Goal: Navigation & Orientation: Understand site structure

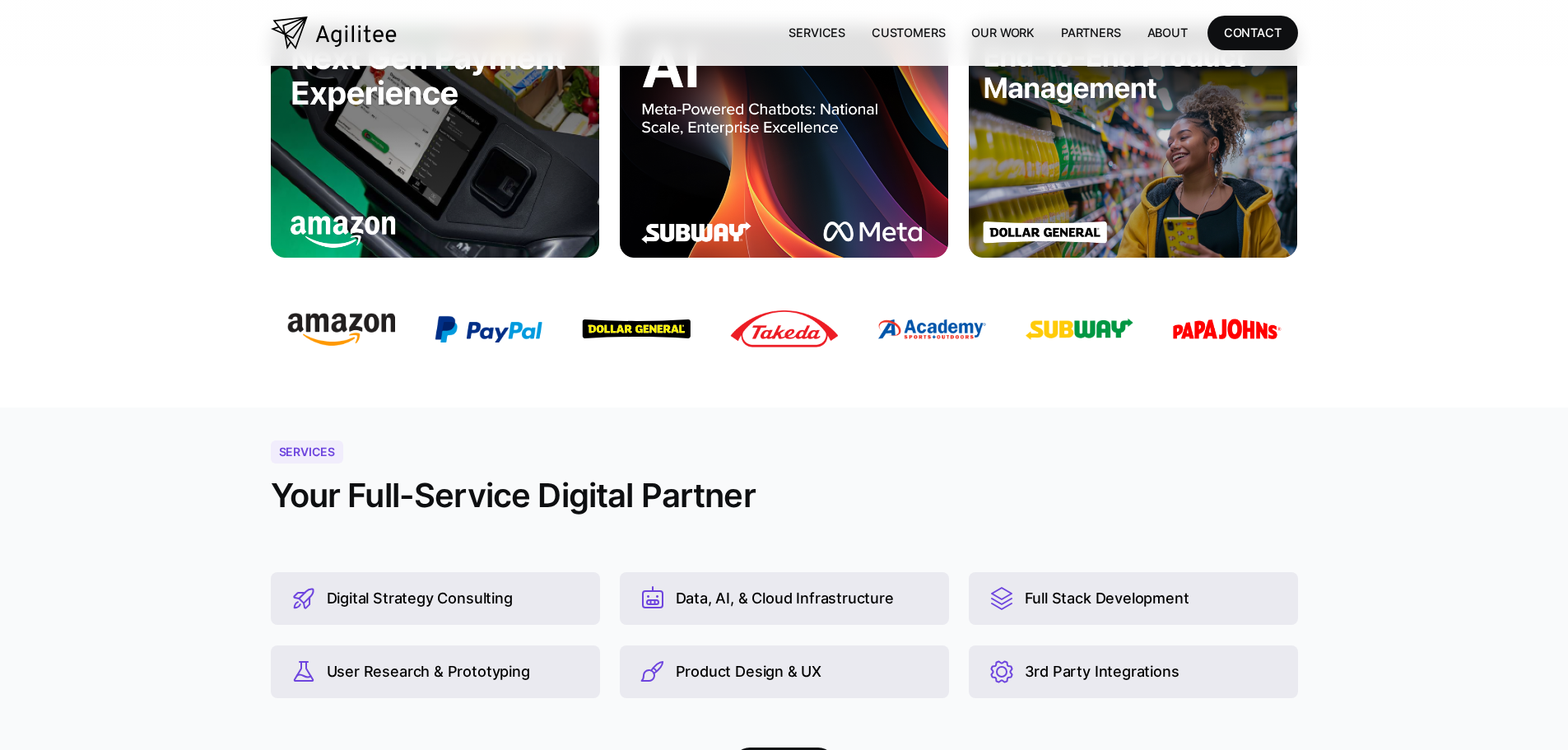
scroll to position [329, 0]
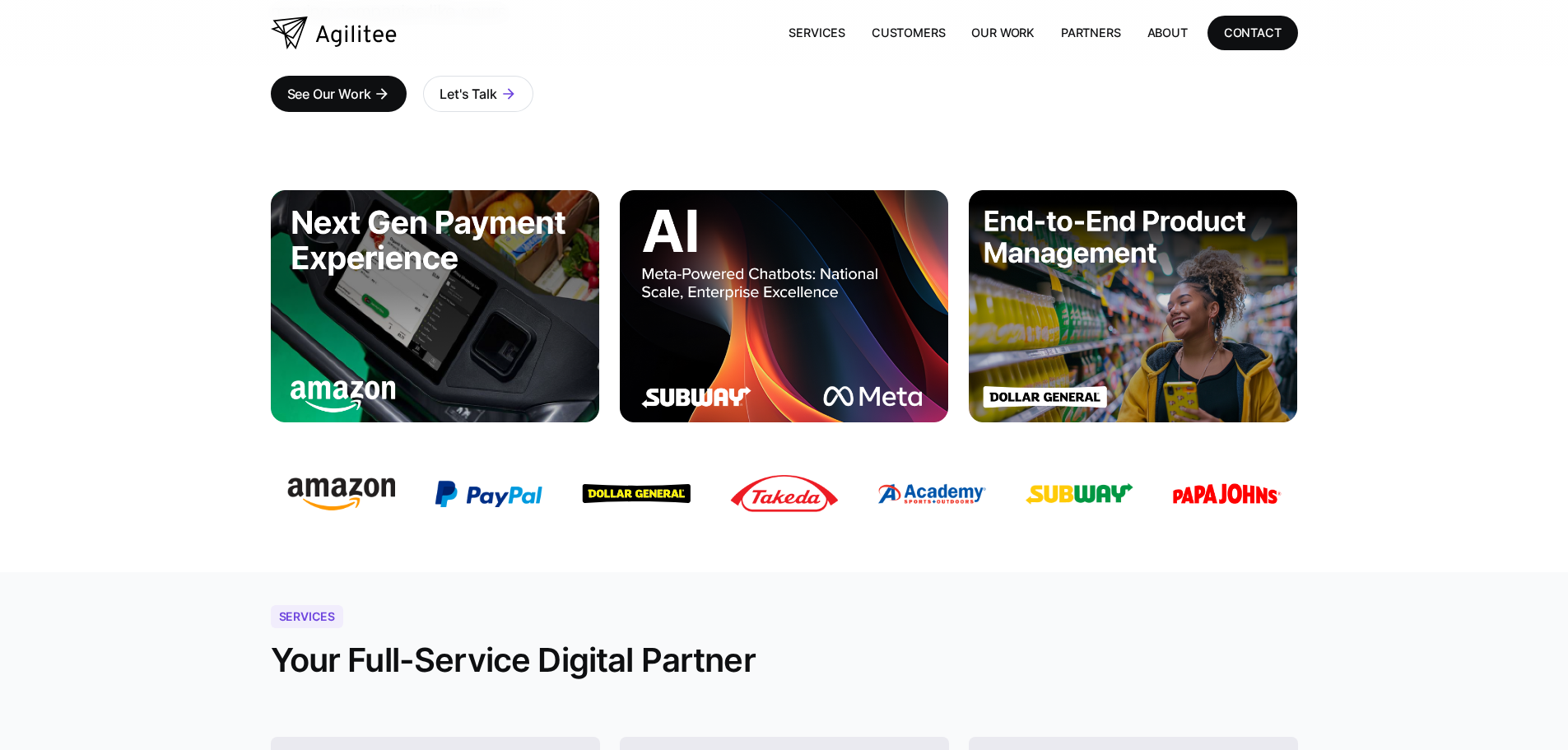
click at [769, 283] on img at bounding box center [784, 306] width 329 height 231
click at [718, 386] on img at bounding box center [784, 306] width 329 height 231
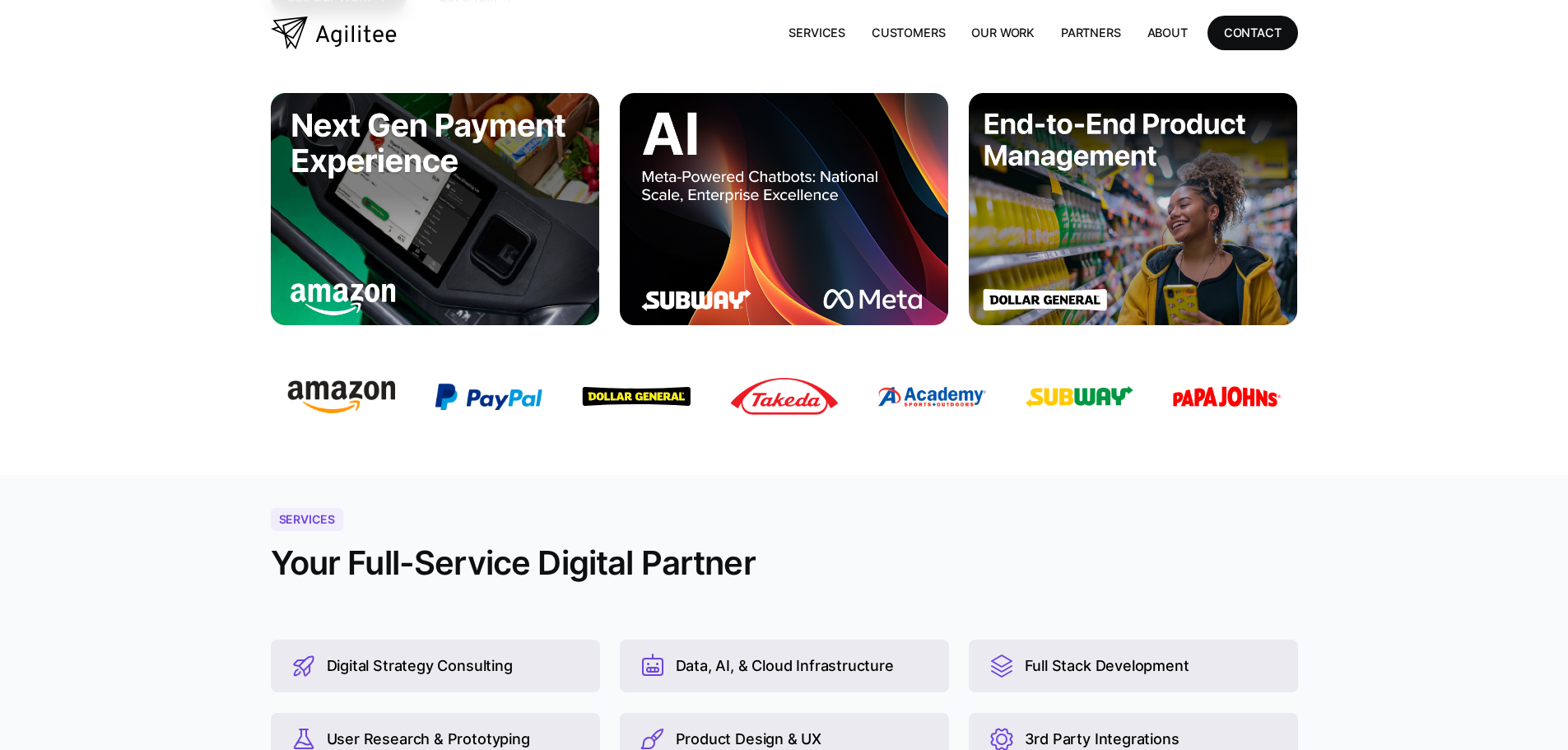
scroll to position [577, 0]
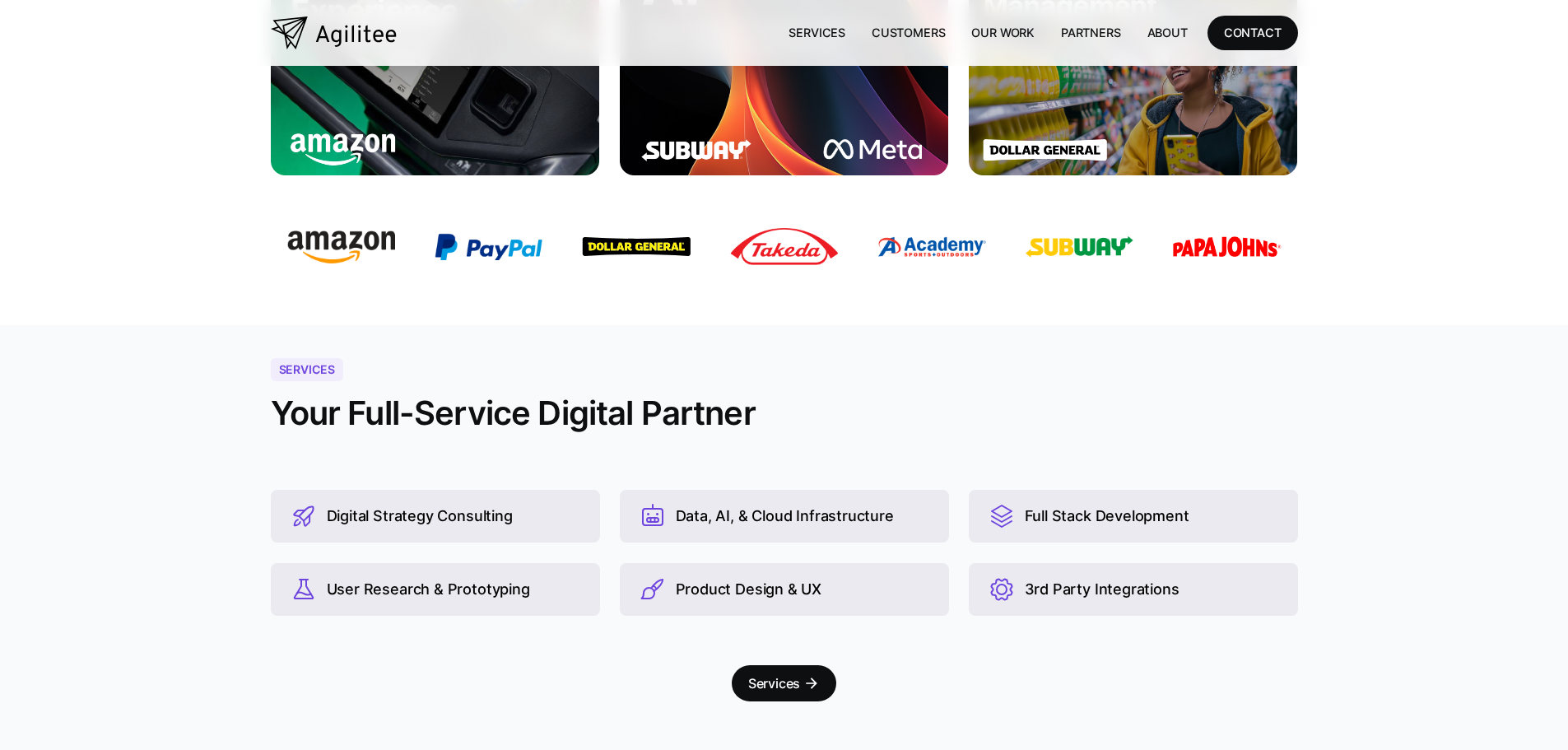
click at [648, 518] on img at bounding box center [652, 516] width 26 height 26
click at [745, 516] on div "Data, AI, & Cloud Infrastructure" at bounding box center [784, 516] width 218 height 18
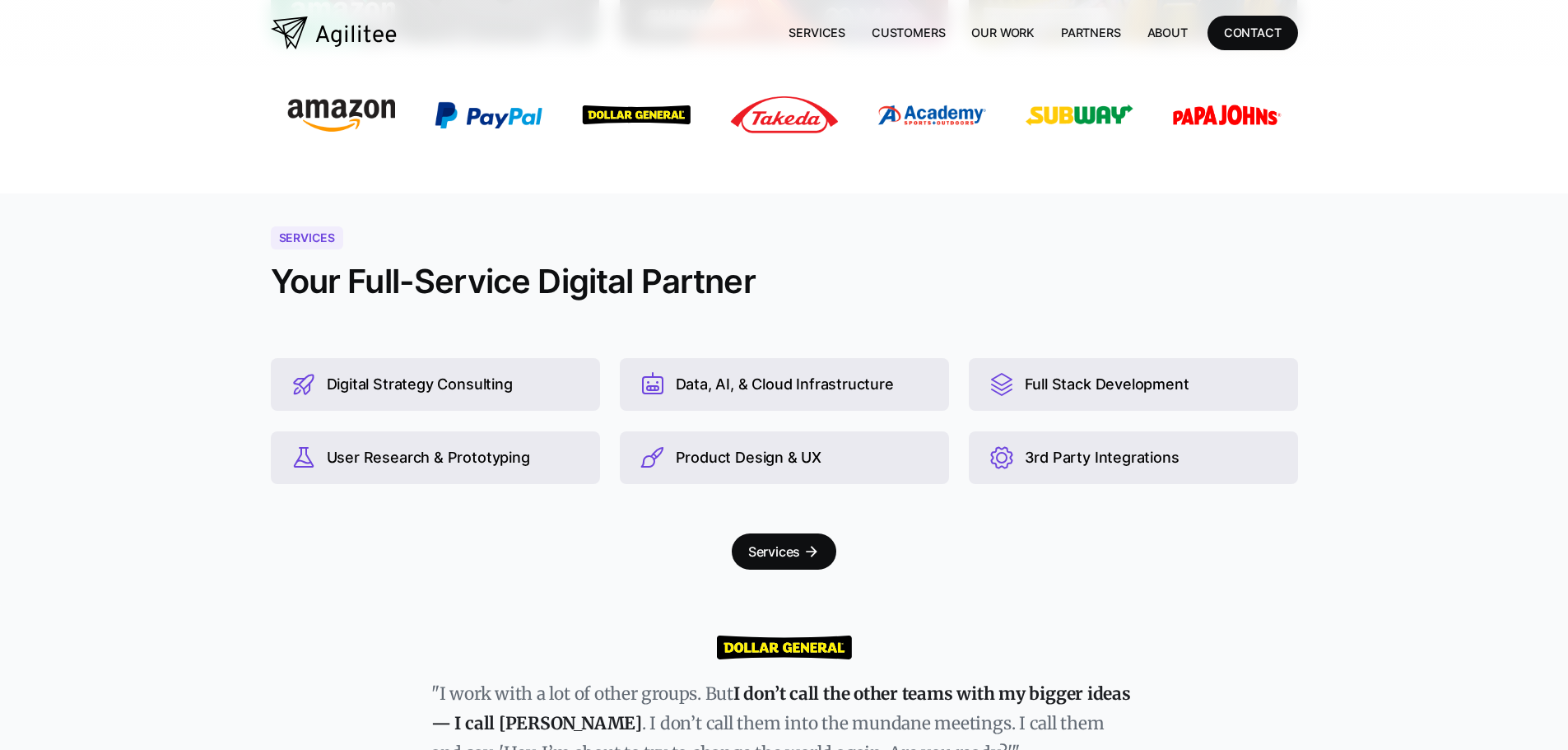
scroll to position [823, 0]
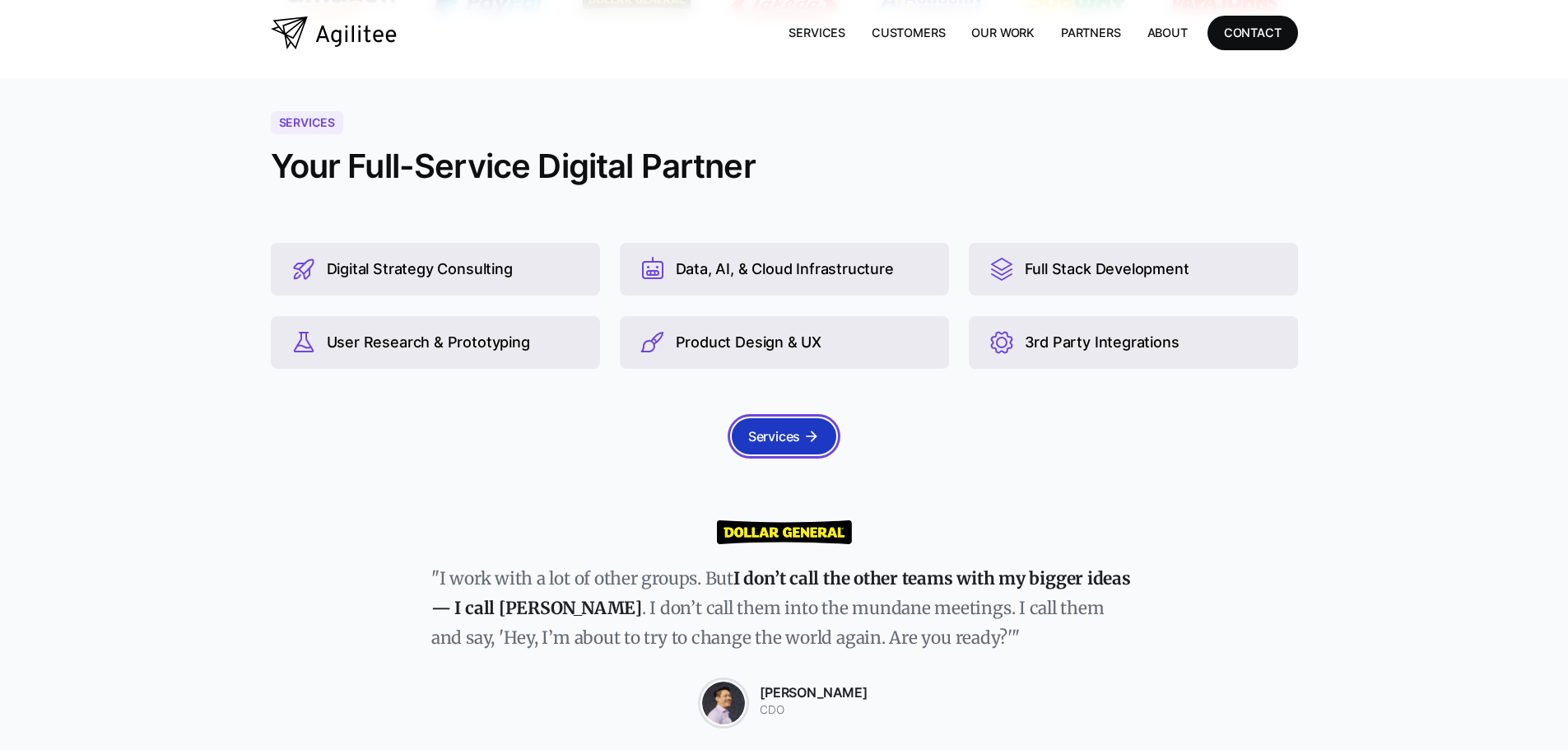
click at [799, 427] on div "Services" at bounding box center [774, 436] width 53 height 23
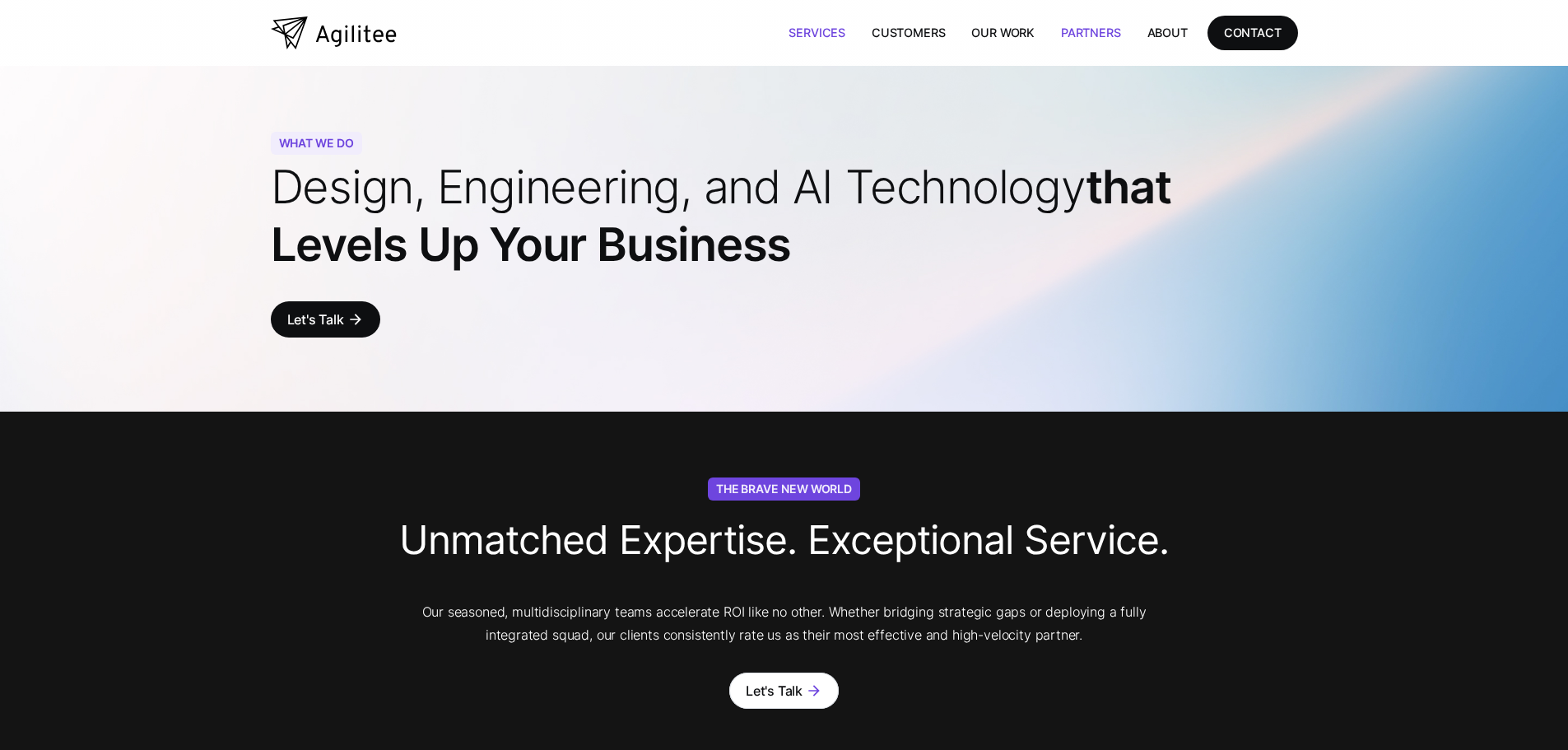
click at [1101, 35] on link "Partners" at bounding box center [1090, 32] width 86 height 34
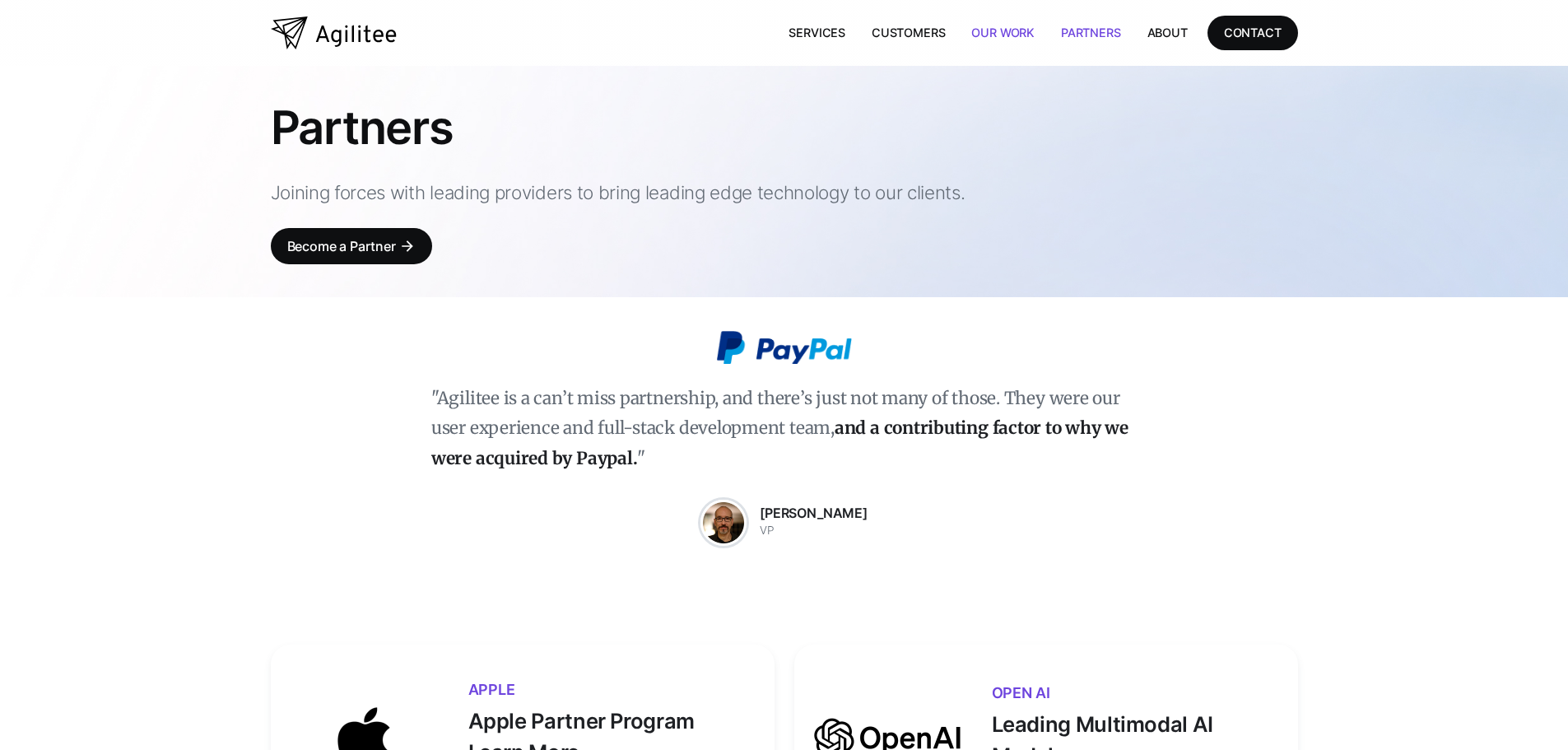
click at [1011, 39] on link "Our Work" at bounding box center [1002, 32] width 90 height 34
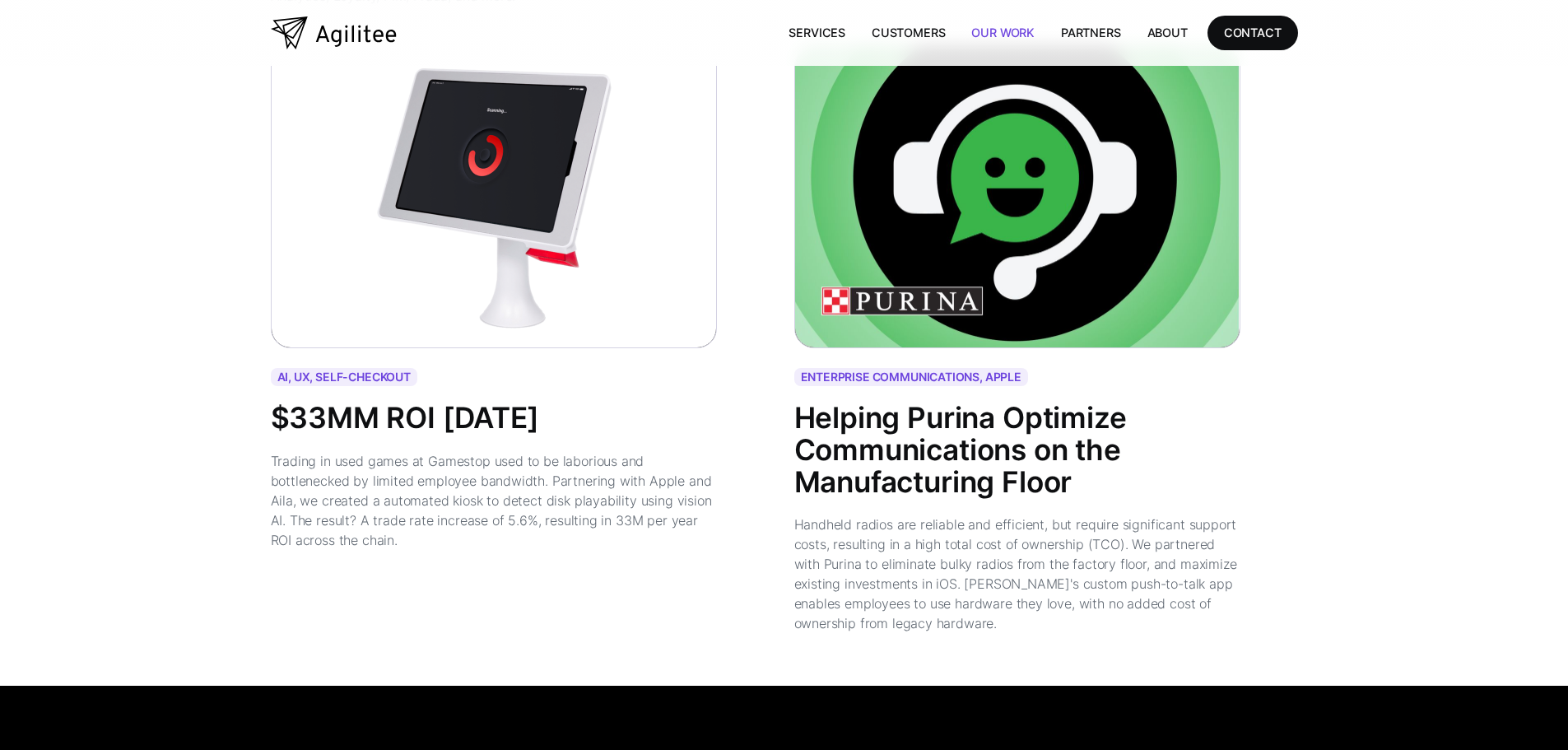
scroll to position [3952, 0]
